Goal: Information Seeking & Learning: Check status

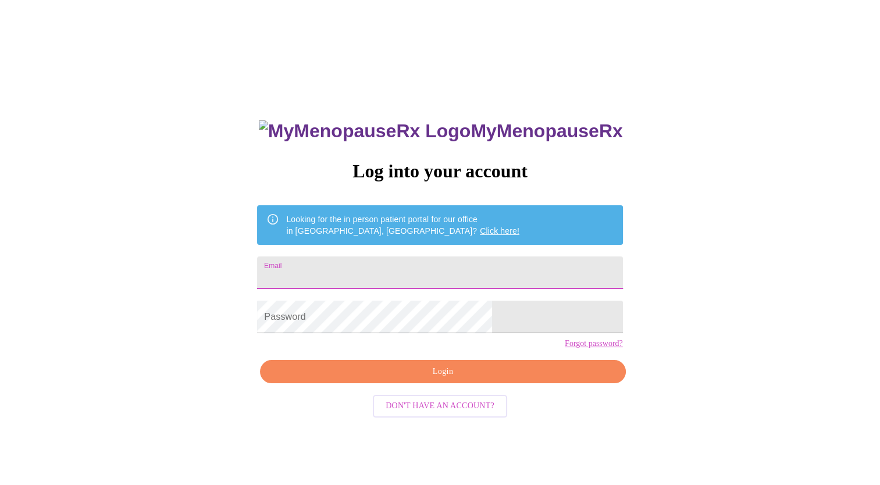
click at [347, 273] on input "Email" at bounding box center [439, 273] width 365 height 33
type input "[PERSON_NAME][EMAIL_ADDRESS][PERSON_NAME][DOMAIN_NAME]"
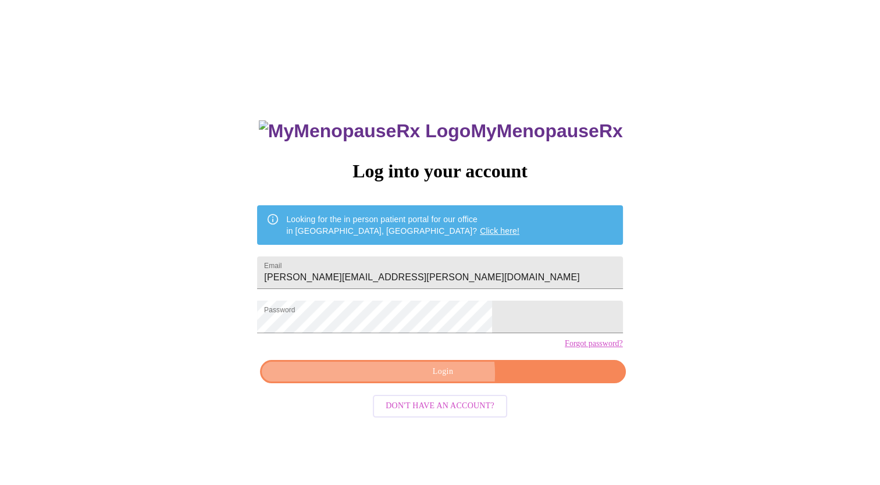
click at [443, 379] on span "Login" at bounding box center [442, 372] width 339 height 15
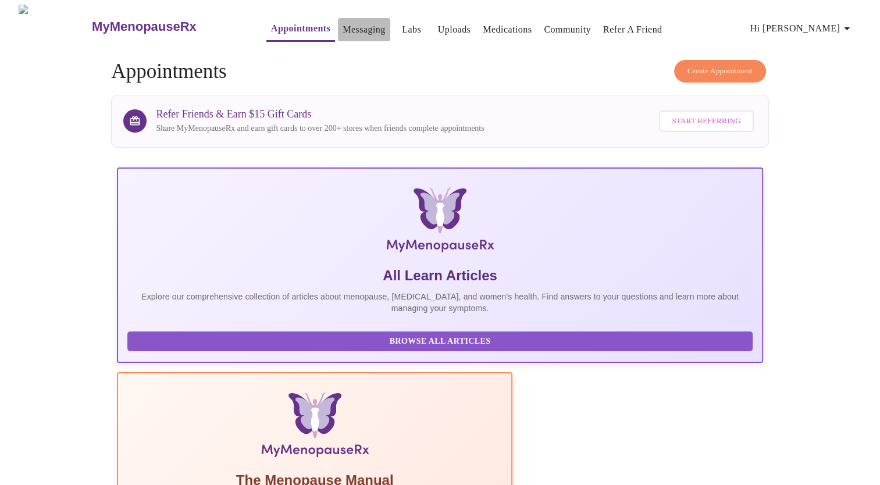
click at [343, 24] on link "Messaging" at bounding box center [364, 30] width 42 height 16
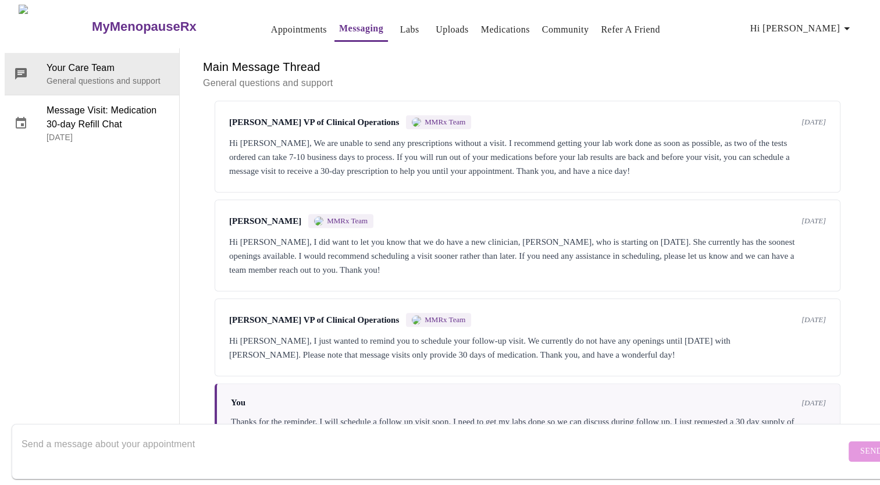
scroll to position [871, 0]
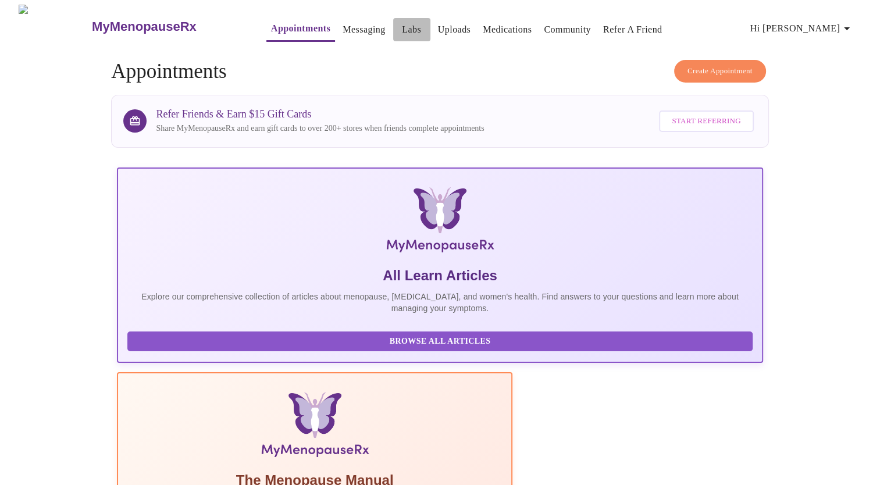
click at [402, 24] on link "Labs" at bounding box center [411, 30] width 19 height 16
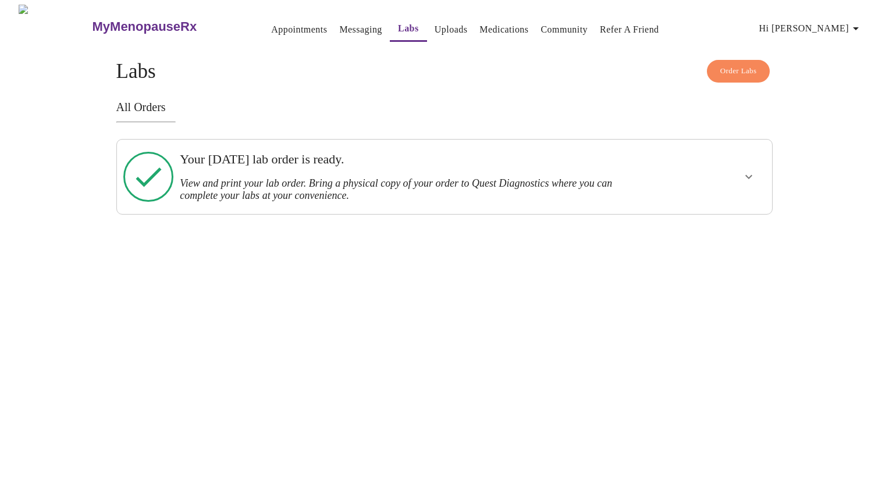
click at [402, 169] on div "Your [DATE] lab order is ready. View and print your lab order. Bring a physical…" at bounding box center [413, 177] width 466 height 50
click at [746, 175] on icon "show more" at bounding box center [749, 177] width 14 height 14
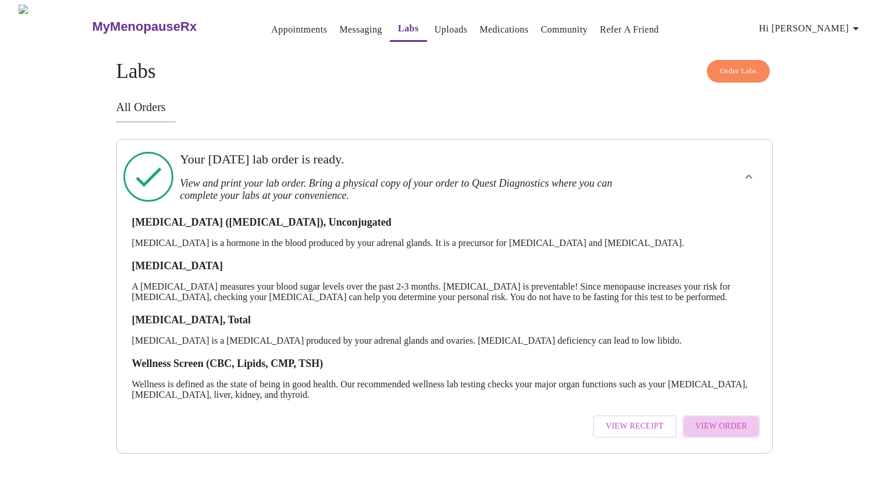
click at [724, 432] on span "View Order" at bounding box center [721, 426] width 52 height 15
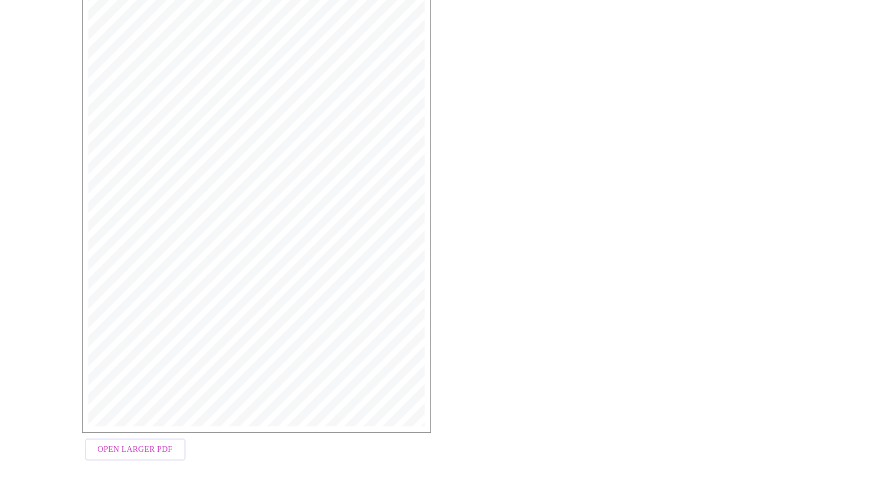
scroll to position [229, 0]
click at [135, 448] on span "Open Larger PDF" at bounding box center [135, 444] width 75 height 15
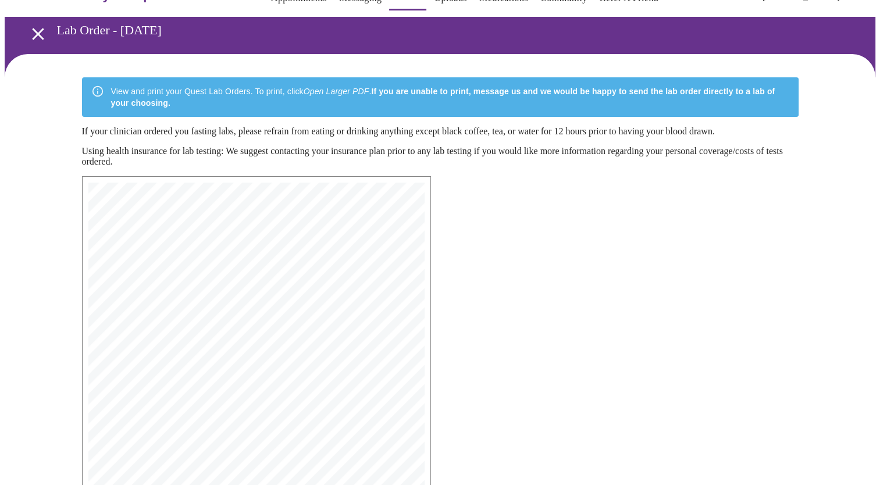
scroll to position [0, 0]
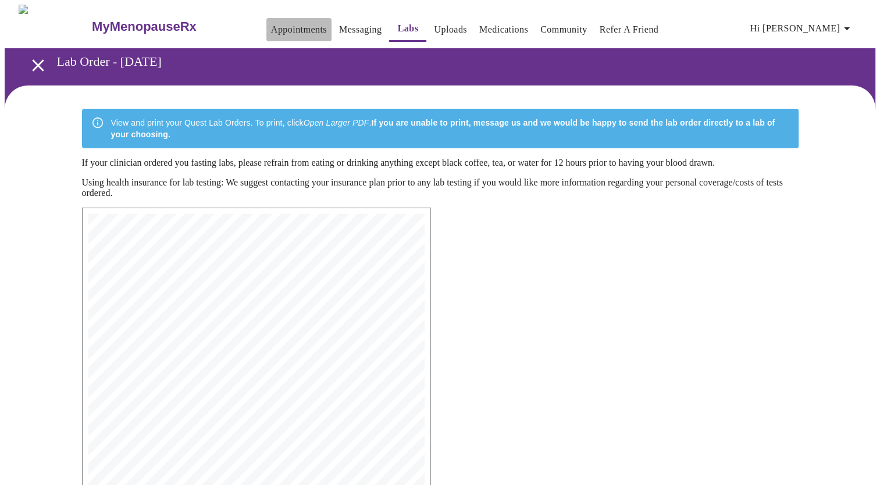
click at [271, 26] on link "Appointments" at bounding box center [299, 30] width 56 height 16
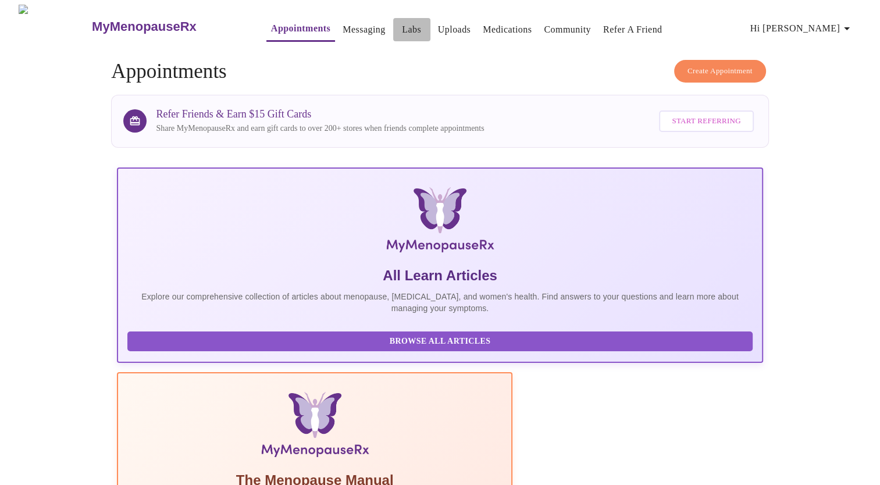
click at [402, 29] on link "Labs" at bounding box center [411, 30] width 19 height 16
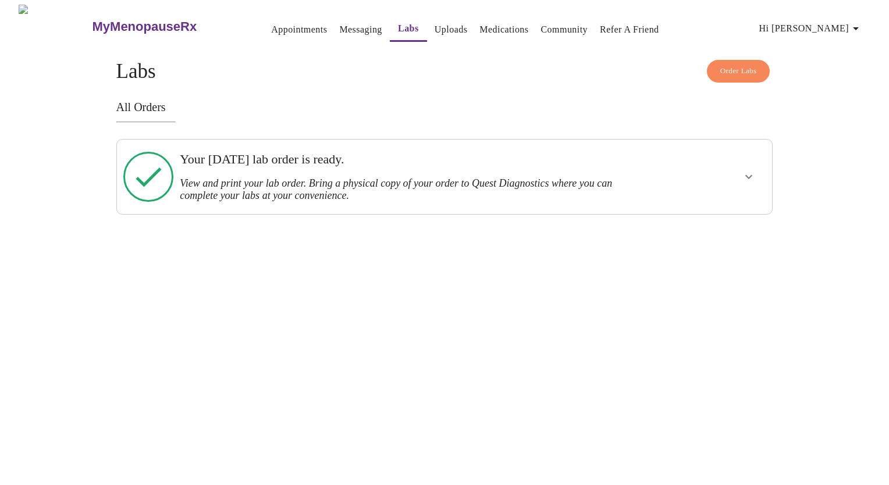
click at [819, 87] on div "MyMenopauseRx Appointments Messaging Labs Uploads Medications Community Refer a…" at bounding box center [445, 110] width 880 height 210
click at [370, 178] on h3 "View and print your lab order. Bring a physical copy of your order to Quest Dia…" at bounding box center [413, 189] width 466 height 24
click at [746, 177] on icon "show more" at bounding box center [749, 177] width 14 height 14
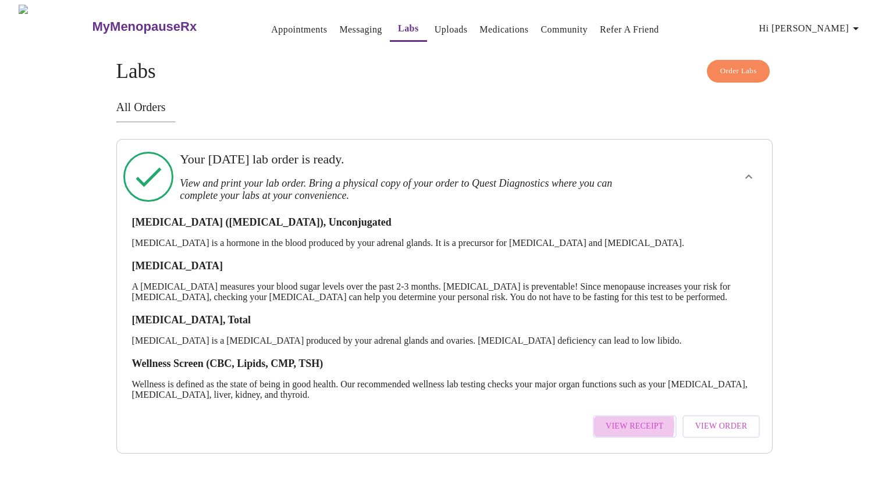
click at [629, 430] on span "View Receipt" at bounding box center [635, 426] width 58 height 15
